Goal: Task Accomplishment & Management: Use online tool/utility

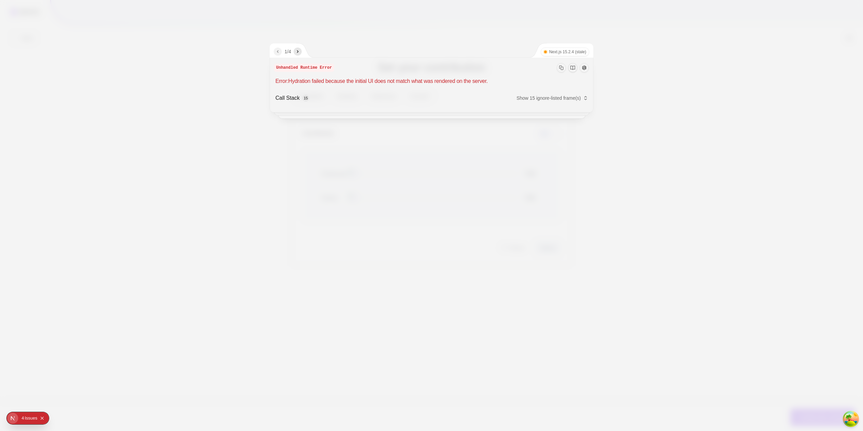
click at [386, 246] on div at bounding box center [431, 215] width 863 height 431
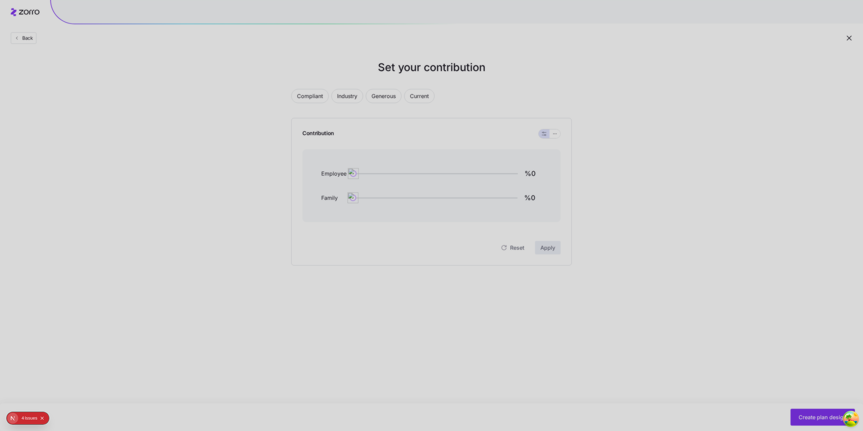
click at [385, 315] on div at bounding box center [431, 215] width 863 height 431
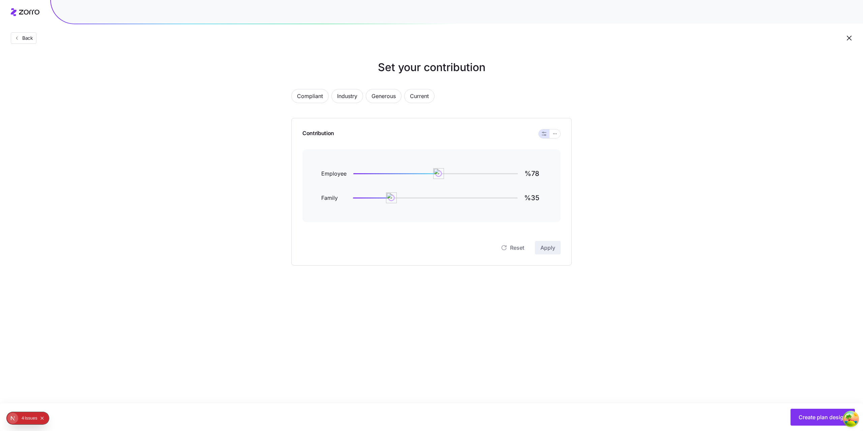
type input "%78"
type input "%35"
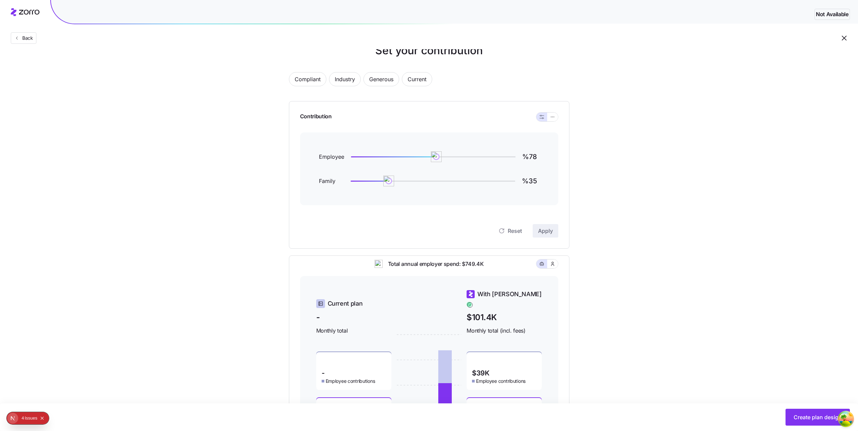
scroll to position [83, 0]
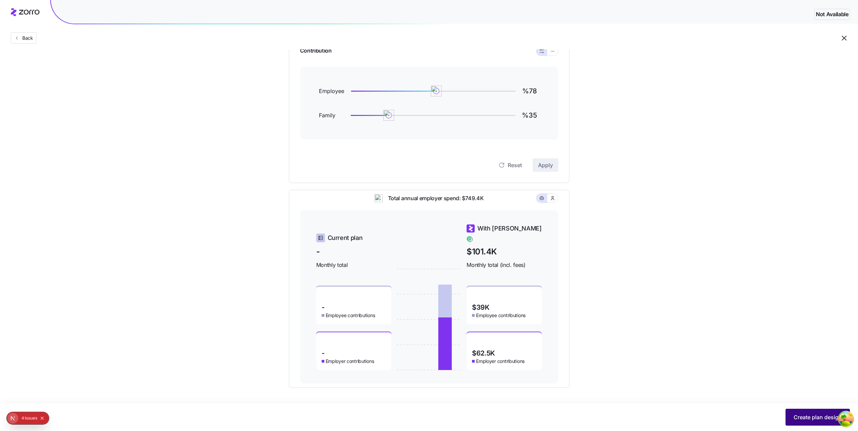
click at [825, 412] on button "Create plan design" at bounding box center [817, 417] width 64 height 17
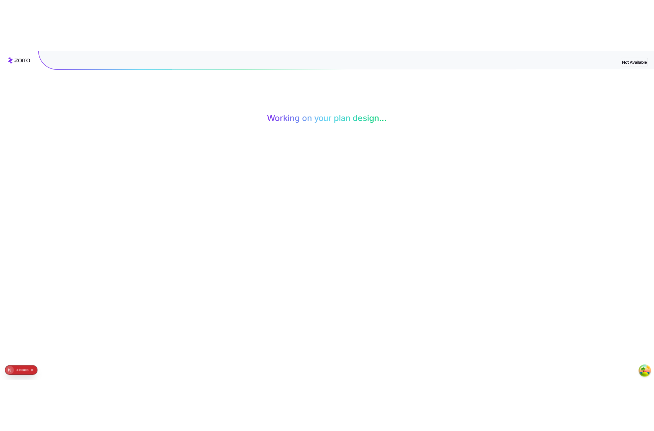
scroll to position [0, 0]
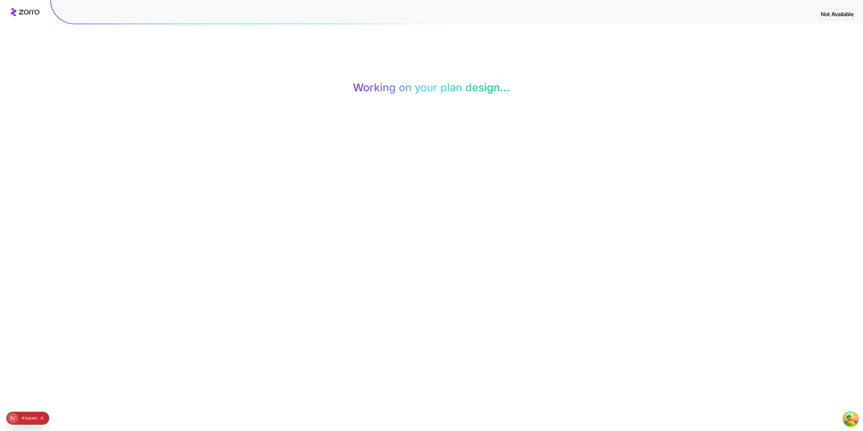
click at [364, 224] on video "Your browser does not support the video tag." at bounding box center [431, 159] width 259 height 130
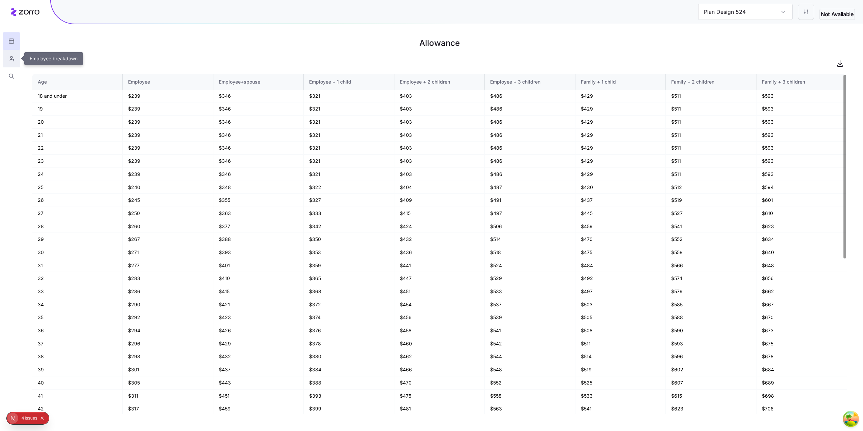
click at [17, 59] on button "button" at bounding box center [12, 59] width 18 height 18
type input "Plan Design 289"
